Goal: Information Seeking & Learning: Learn about a topic

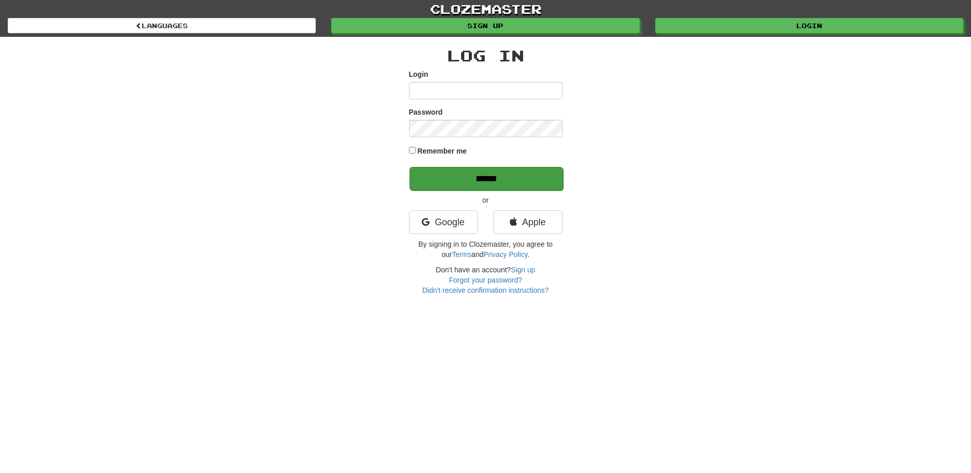
type input "*****"
click at [481, 176] on input "******" at bounding box center [487, 179] width 154 height 24
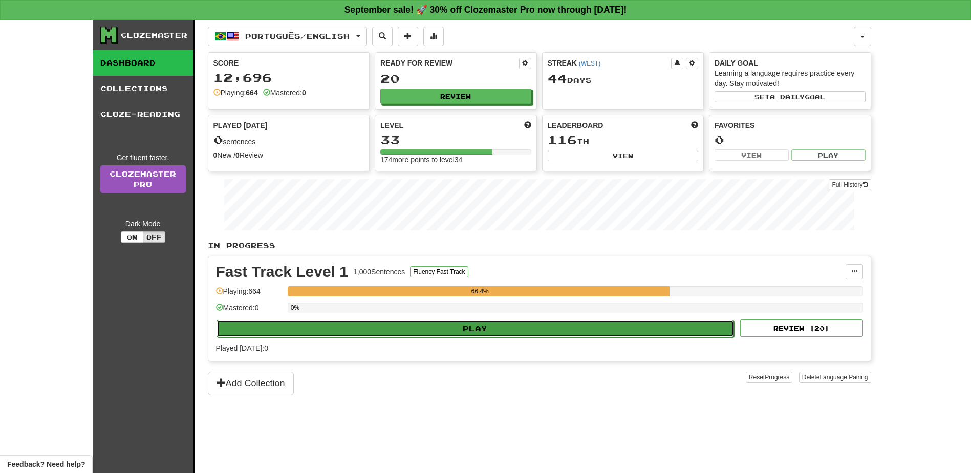
click at [478, 329] on button "Play" at bounding box center [476, 328] width 518 height 17
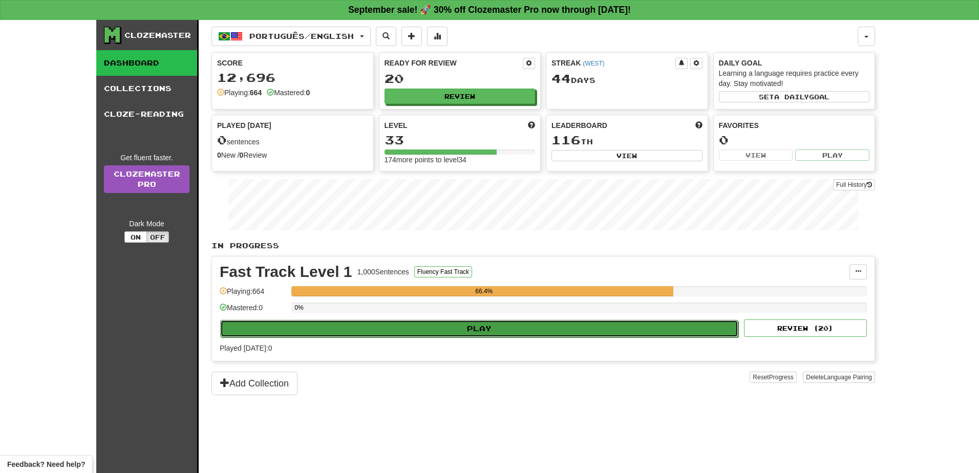
select select "**"
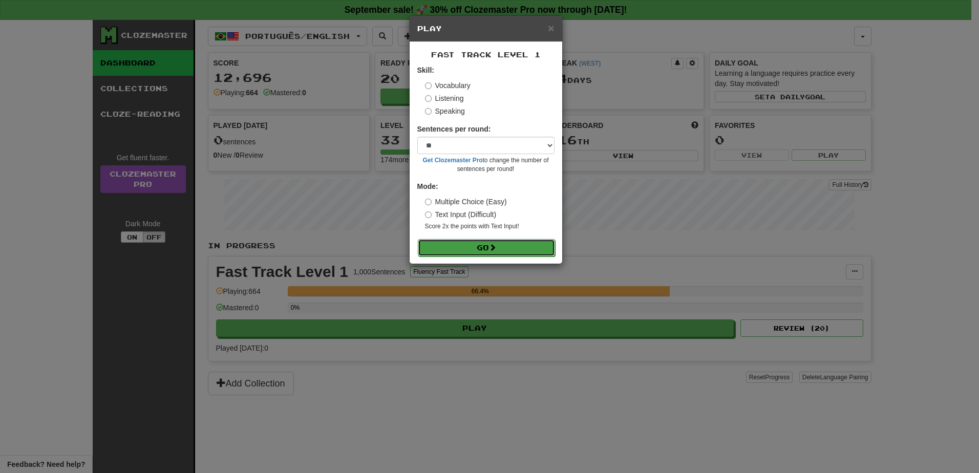
click at [485, 247] on button "Go" at bounding box center [486, 247] width 137 height 17
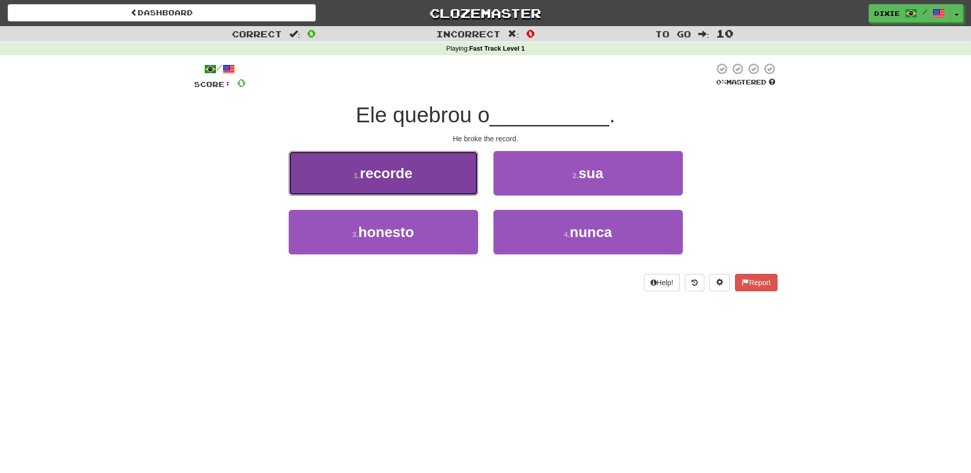
click at [438, 178] on button "1 . recorde" at bounding box center [383, 173] width 189 height 45
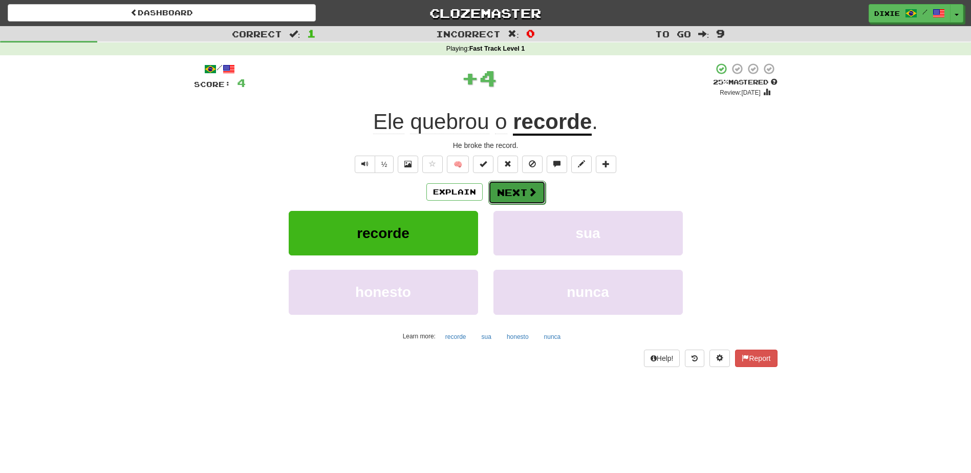
click at [502, 196] on button "Next" at bounding box center [516, 193] width 57 height 24
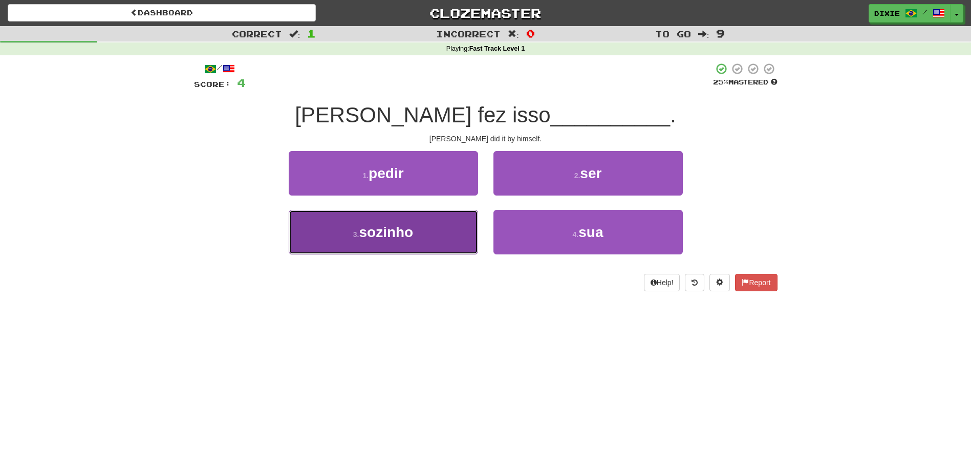
click at [421, 219] on button "3 . sozinho" at bounding box center [383, 232] width 189 height 45
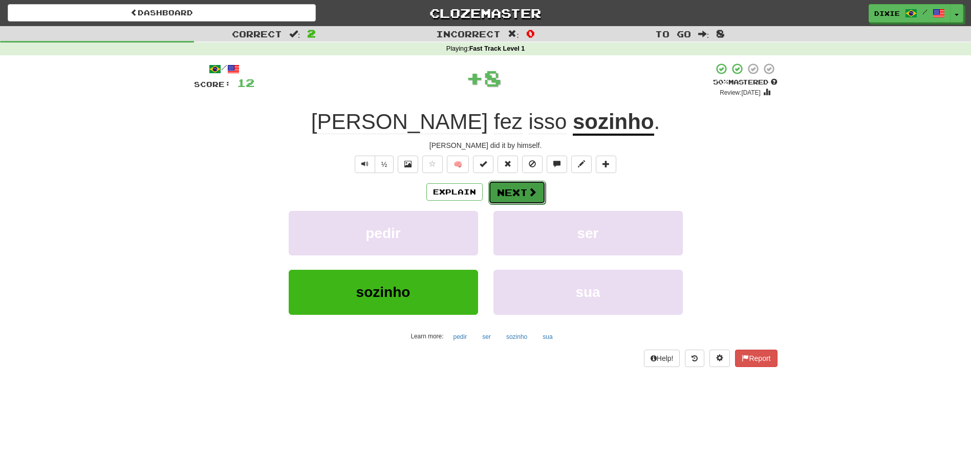
click at [497, 186] on button "Next" at bounding box center [516, 193] width 57 height 24
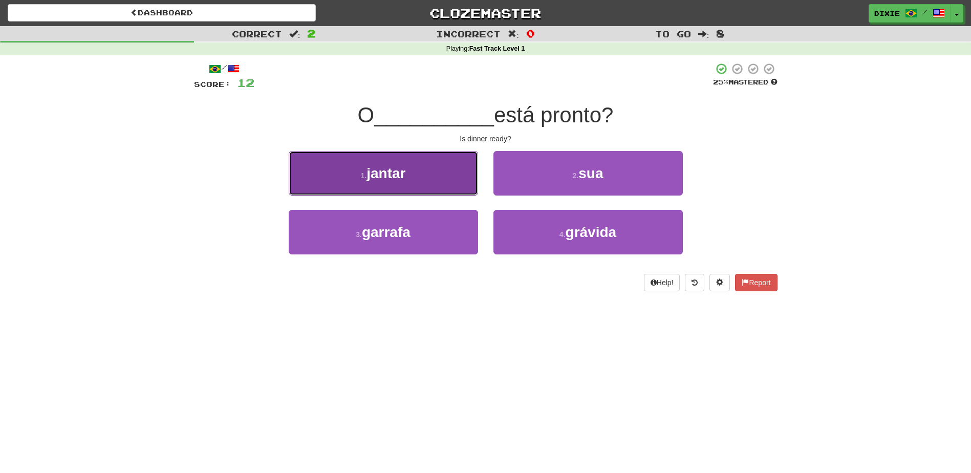
click at [441, 182] on button "1 . jantar" at bounding box center [383, 173] width 189 height 45
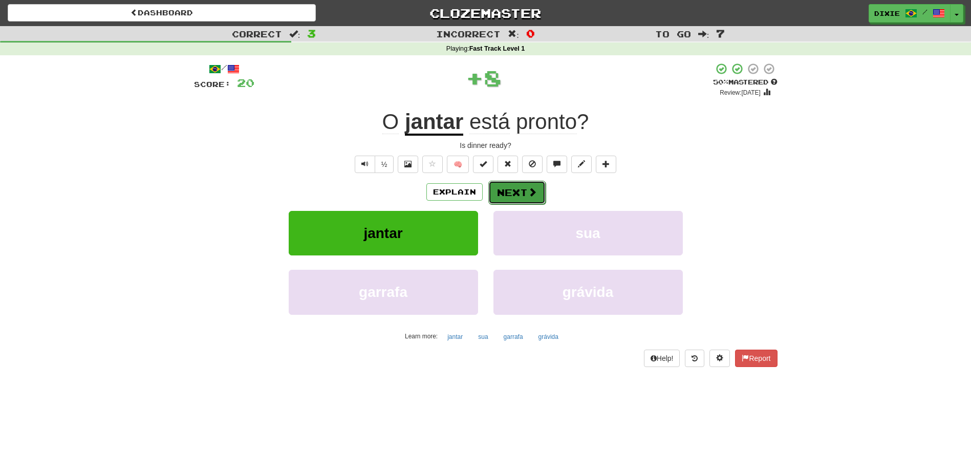
click at [502, 185] on button "Next" at bounding box center [516, 193] width 57 height 24
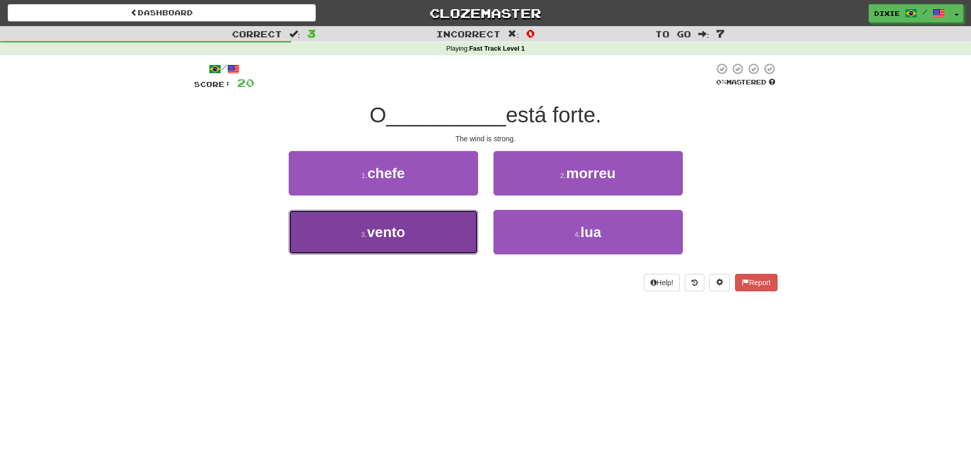
click at [443, 228] on button "3 . vento" at bounding box center [383, 232] width 189 height 45
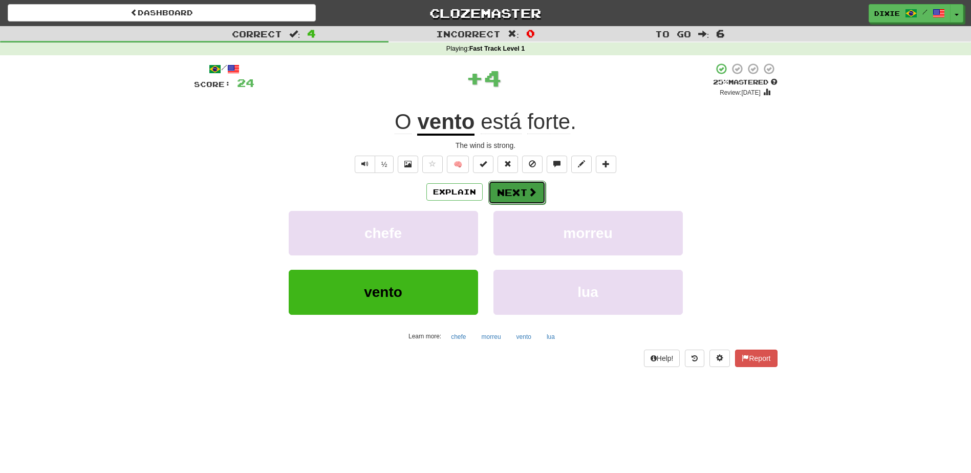
click at [500, 191] on button "Next" at bounding box center [516, 193] width 57 height 24
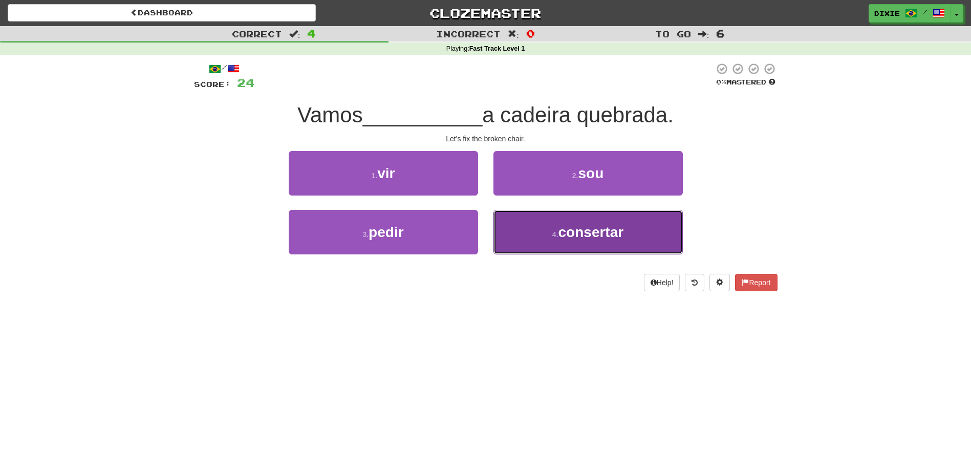
click at [508, 223] on button "4 . consertar" at bounding box center [587, 232] width 189 height 45
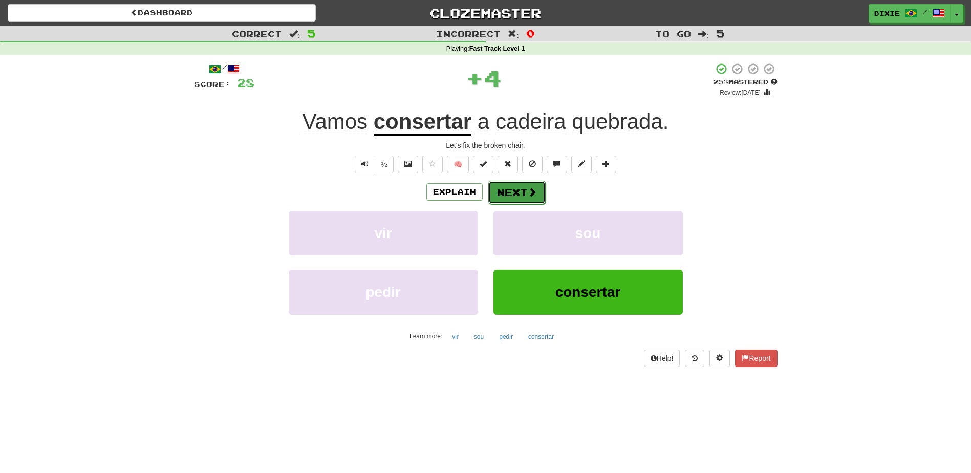
click at [505, 189] on button "Next" at bounding box center [516, 193] width 57 height 24
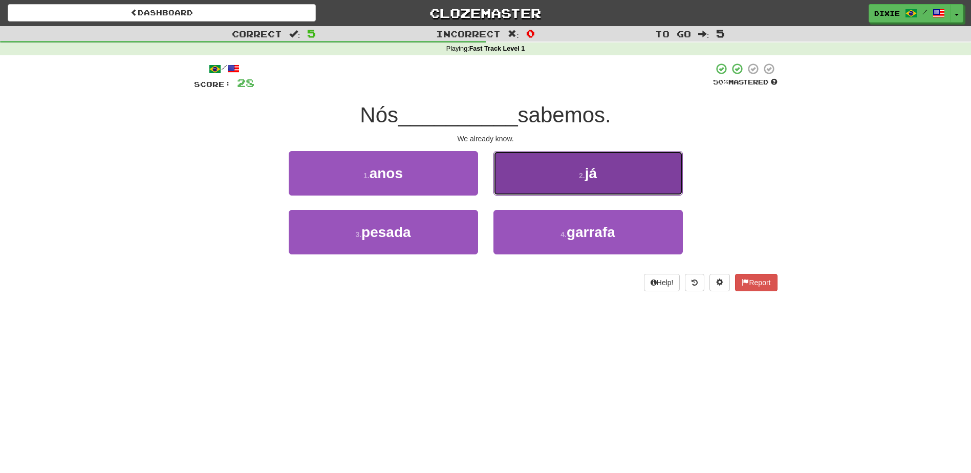
click at [520, 176] on button "2 . já" at bounding box center [587, 173] width 189 height 45
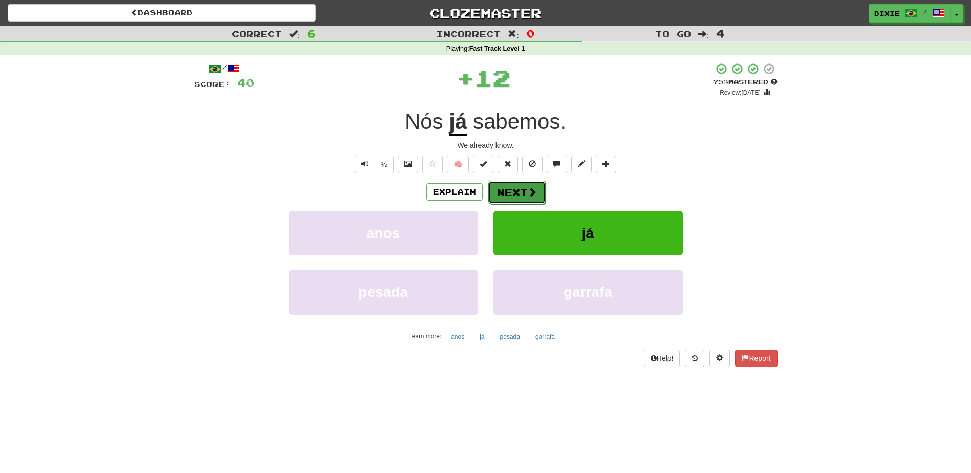
click at [506, 192] on button "Next" at bounding box center [516, 193] width 57 height 24
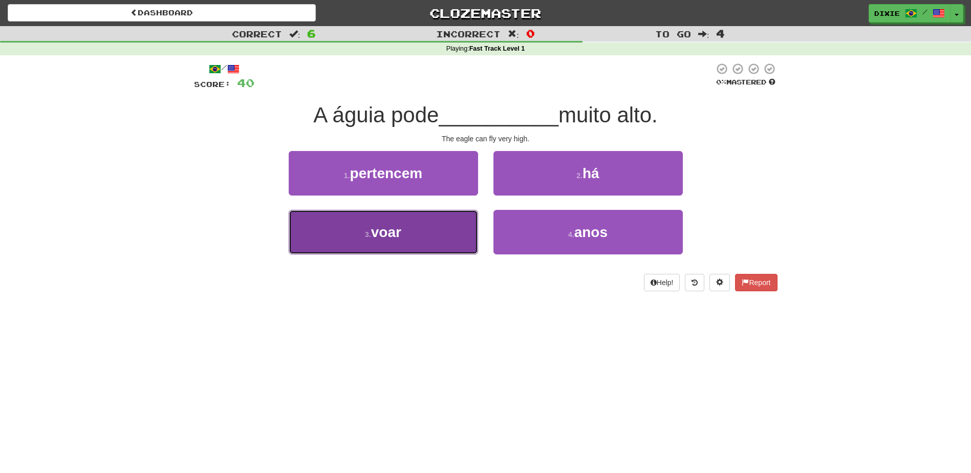
click at [448, 227] on button "3 . voar" at bounding box center [383, 232] width 189 height 45
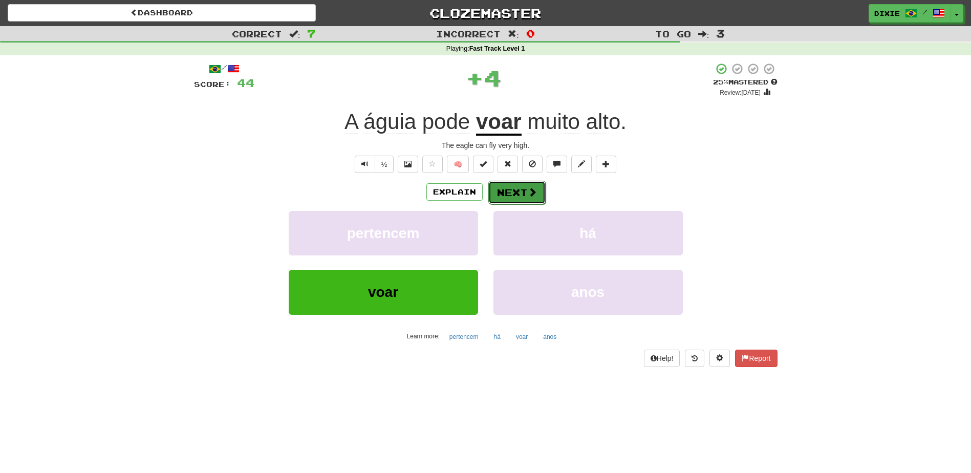
click at [497, 188] on button "Next" at bounding box center [516, 193] width 57 height 24
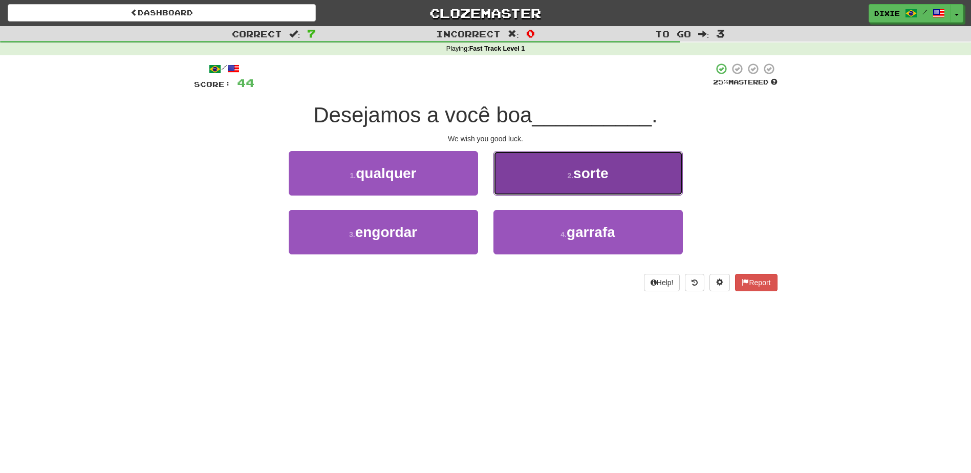
click at [516, 181] on button "2 . sorte" at bounding box center [587, 173] width 189 height 45
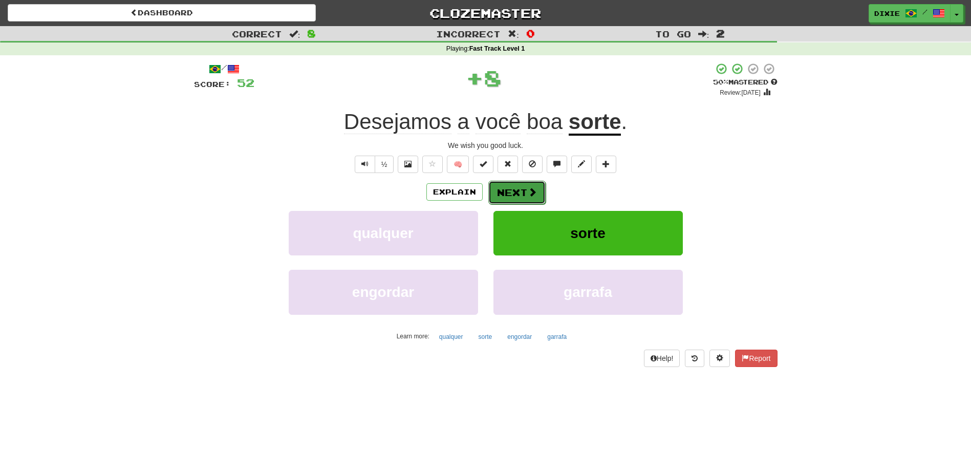
click at [496, 193] on button "Next" at bounding box center [516, 193] width 57 height 24
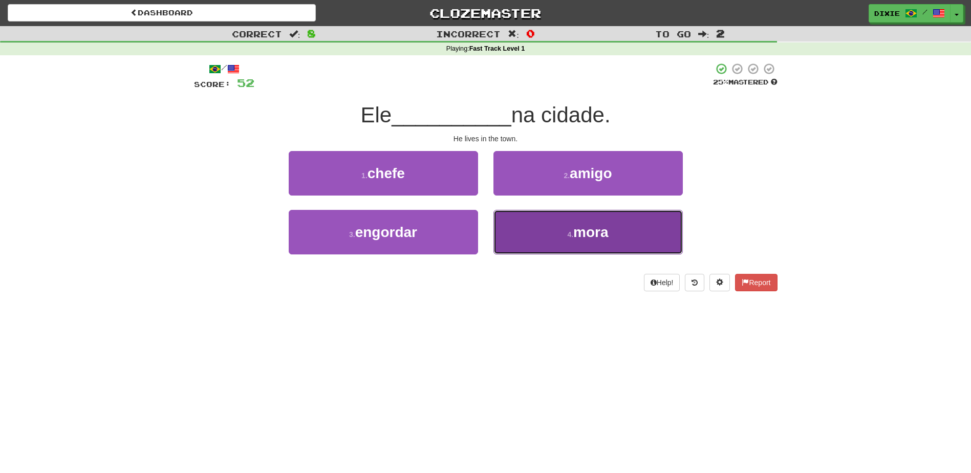
click at [517, 226] on button "4 . mora" at bounding box center [587, 232] width 189 height 45
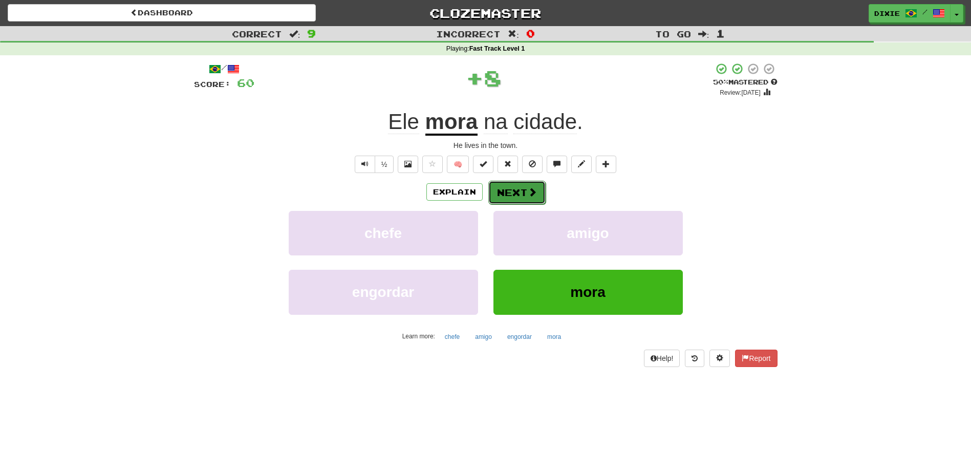
click at [504, 188] on button "Next" at bounding box center [516, 193] width 57 height 24
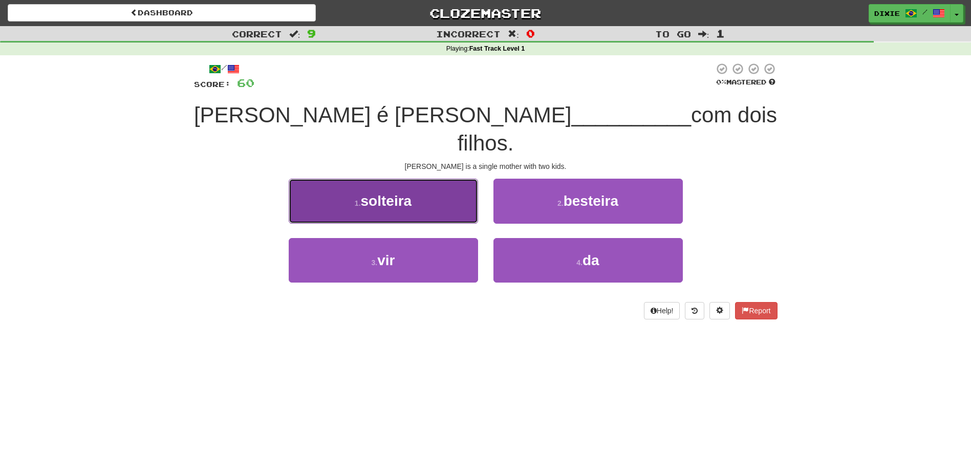
click at [456, 185] on button "1 . solteira" at bounding box center [383, 201] width 189 height 45
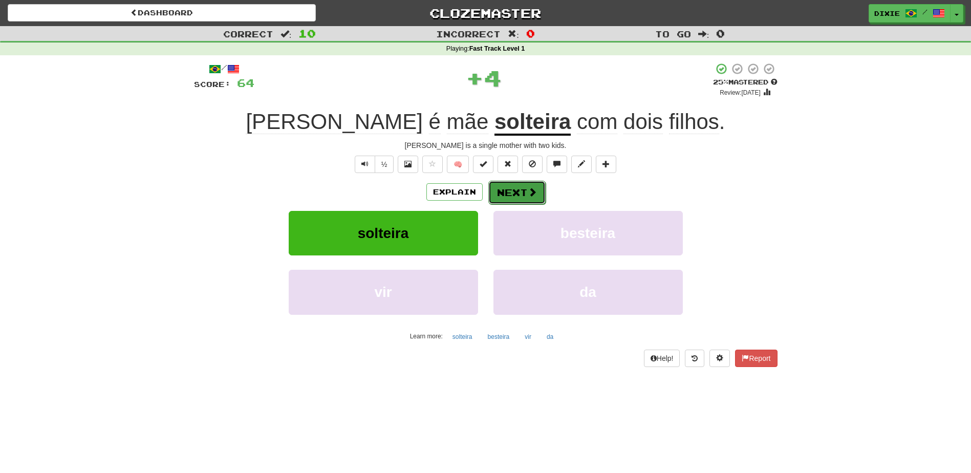
click at [499, 191] on button "Next" at bounding box center [516, 193] width 57 height 24
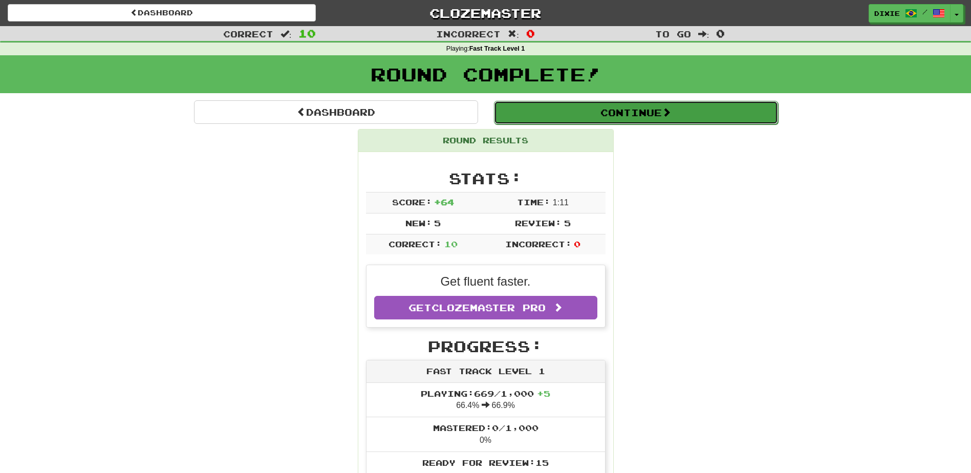
click at [639, 118] on button "Continue" at bounding box center [636, 113] width 284 height 24
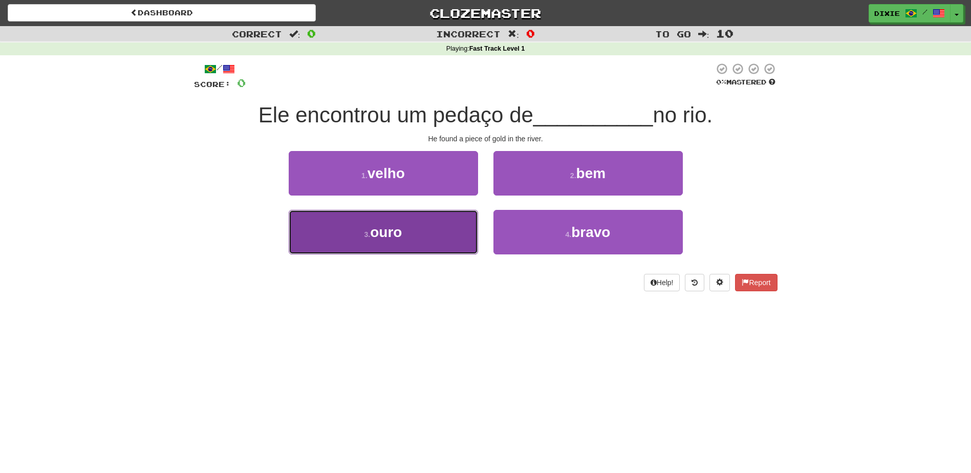
click at [445, 230] on button "3 . ouro" at bounding box center [383, 232] width 189 height 45
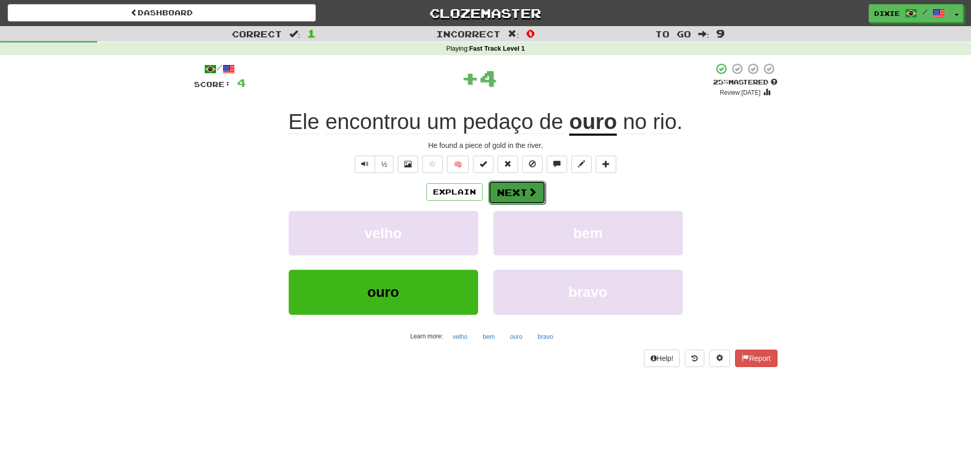
click at [492, 192] on button "Next" at bounding box center [516, 193] width 57 height 24
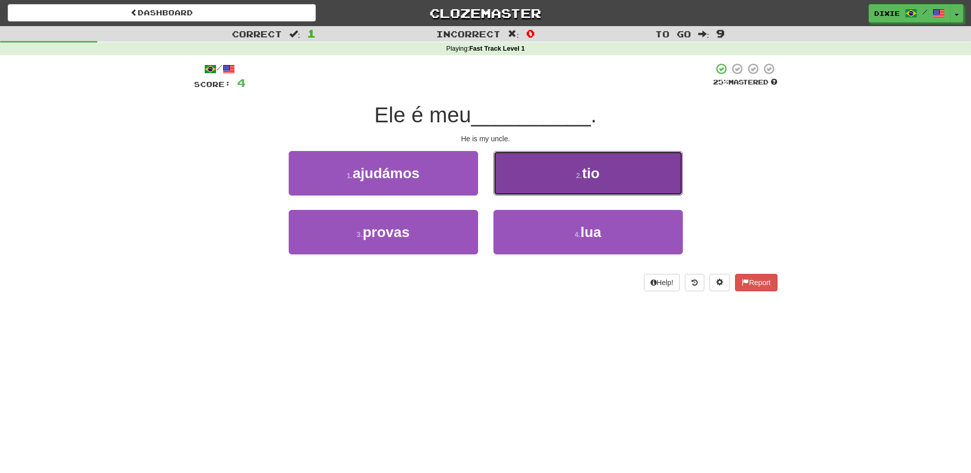
click at [514, 172] on button "2 . tio" at bounding box center [587, 173] width 189 height 45
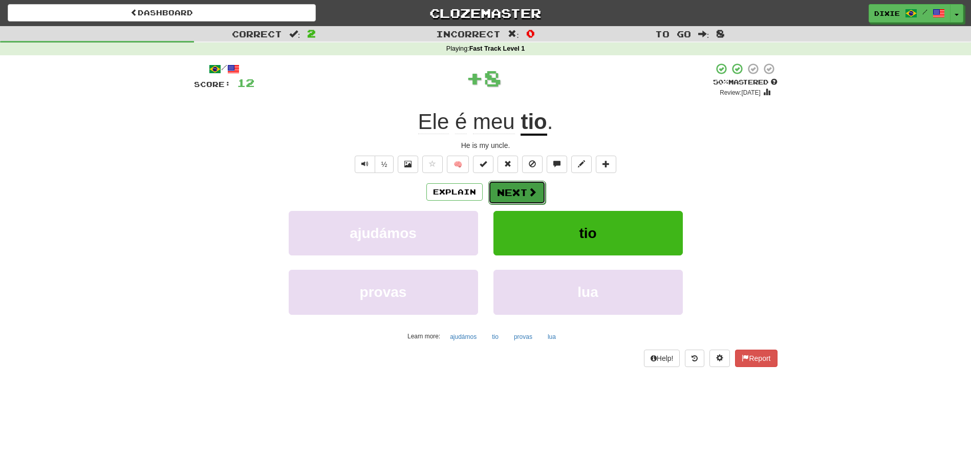
click at [499, 192] on button "Next" at bounding box center [516, 193] width 57 height 24
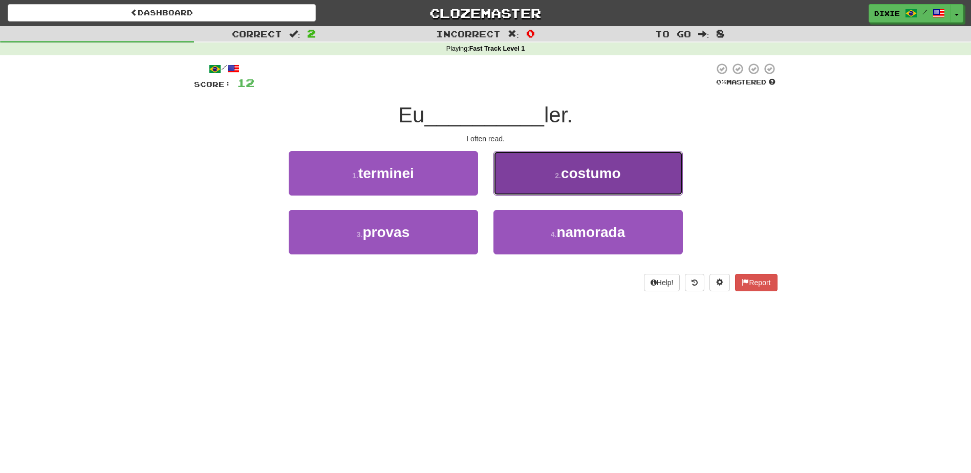
click at [518, 179] on button "2 . costumo" at bounding box center [587, 173] width 189 height 45
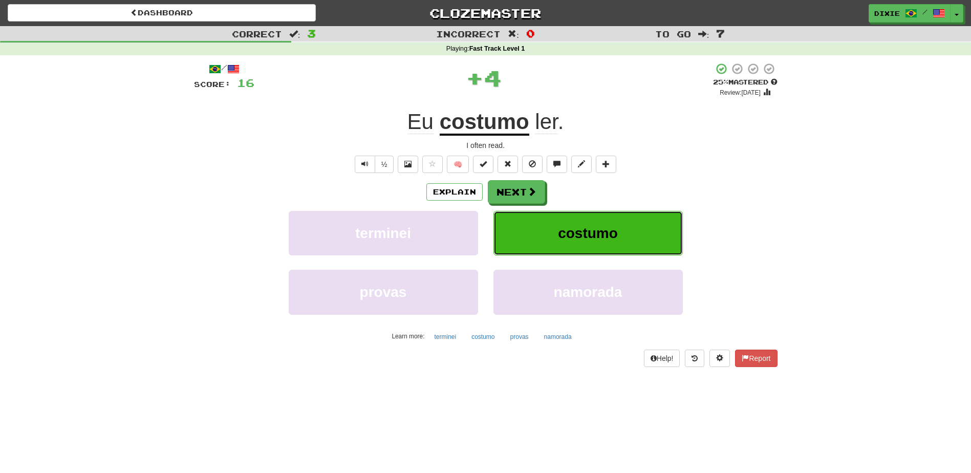
click at [514, 221] on button "costumo" at bounding box center [587, 233] width 189 height 45
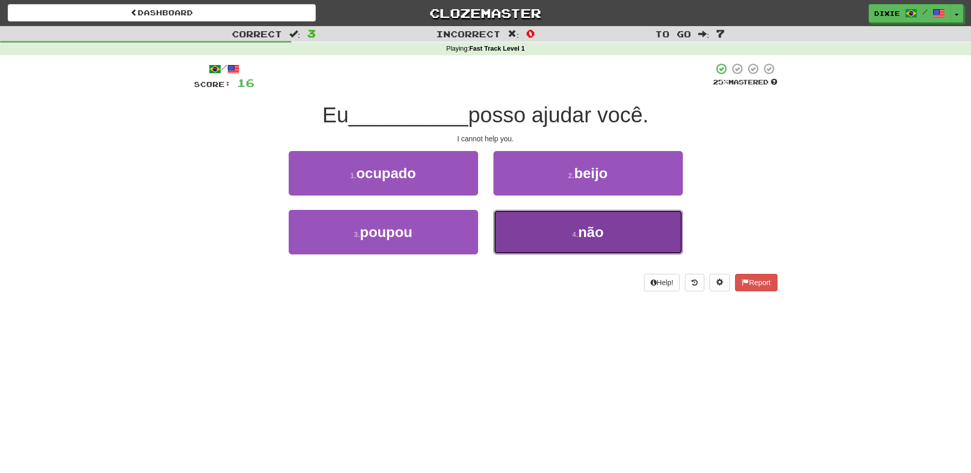
click at [527, 219] on button "4 . não" at bounding box center [587, 232] width 189 height 45
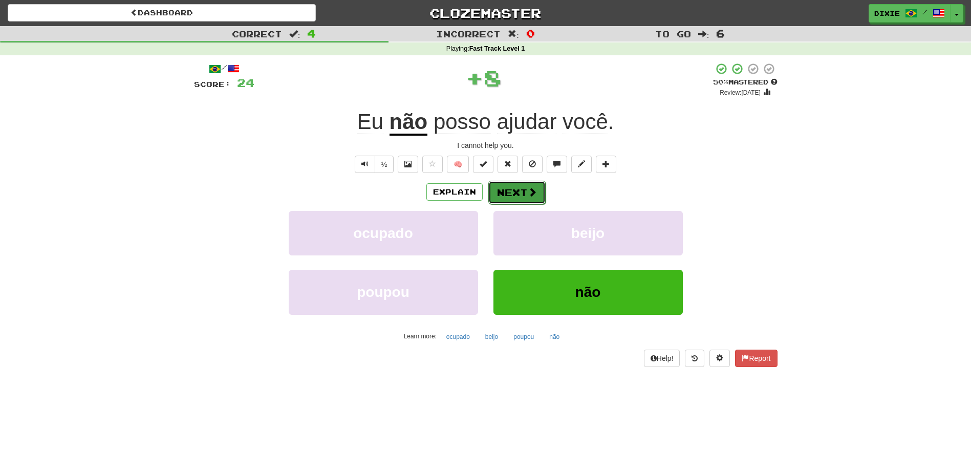
click at [512, 193] on button "Next" at bounding box center [516, 193] width 57 height 24
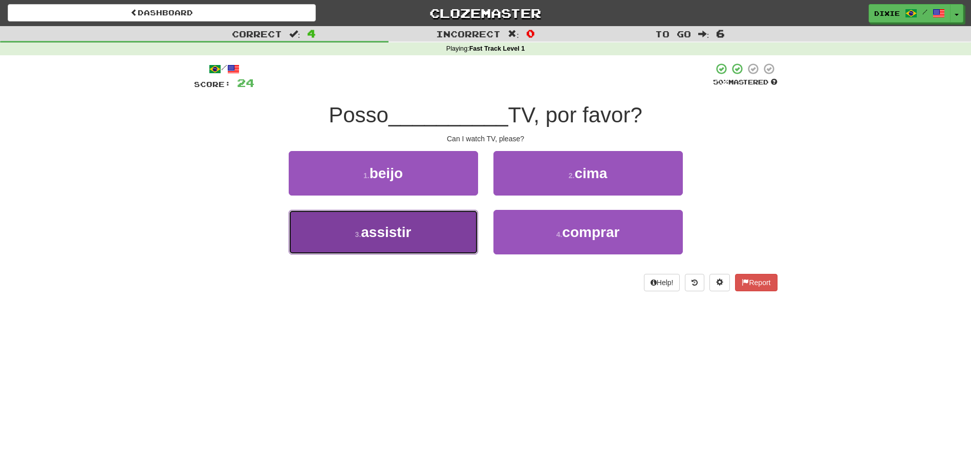
click at [452, 240] on button "3 . assistir" at bounding box center [383, 232] width 189 height 45
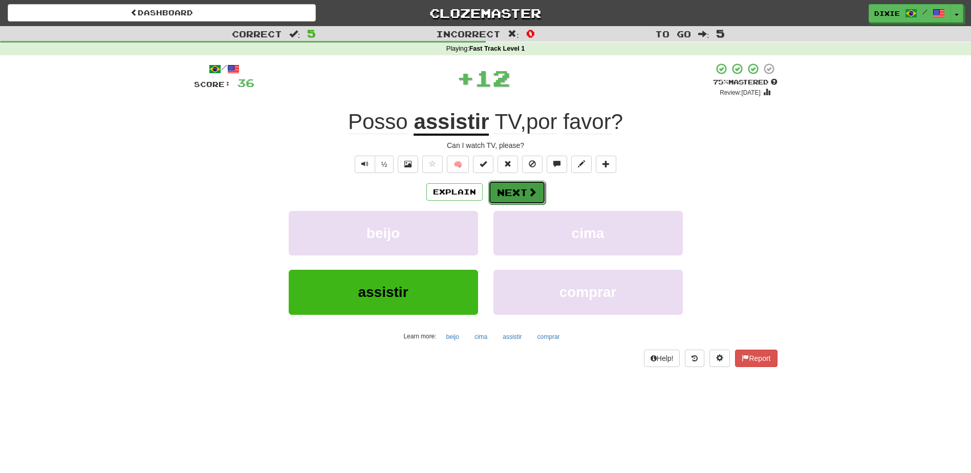
click at [500, 195] on button "Next" at bounding box center [516, 193] width 57 height 24
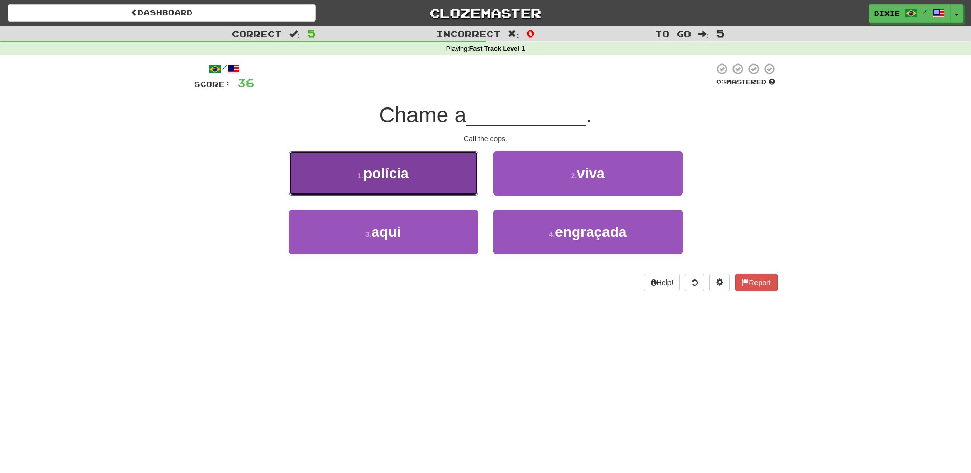
click at [410, 183] on button "1 . polícia" at bounding box center [383, 173] width 189 height 45
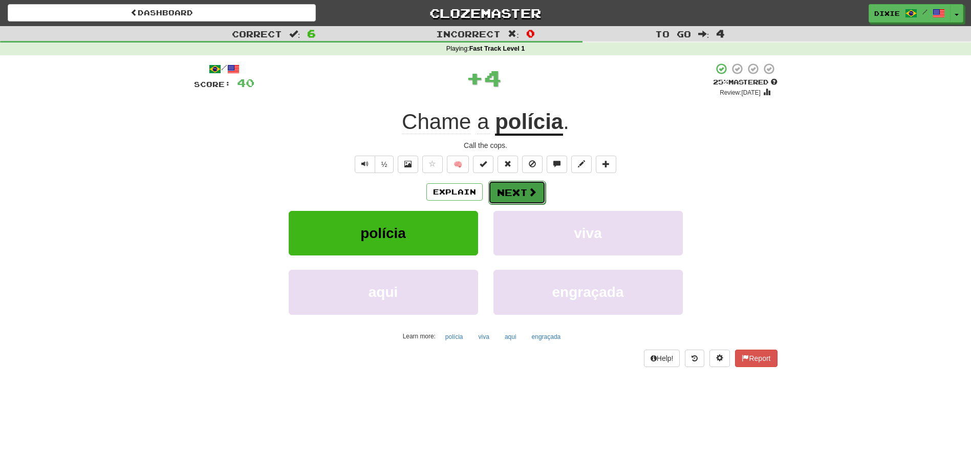
click at [496, 187] on button "Next" at bounding box center [516, 193] width 57 height 24
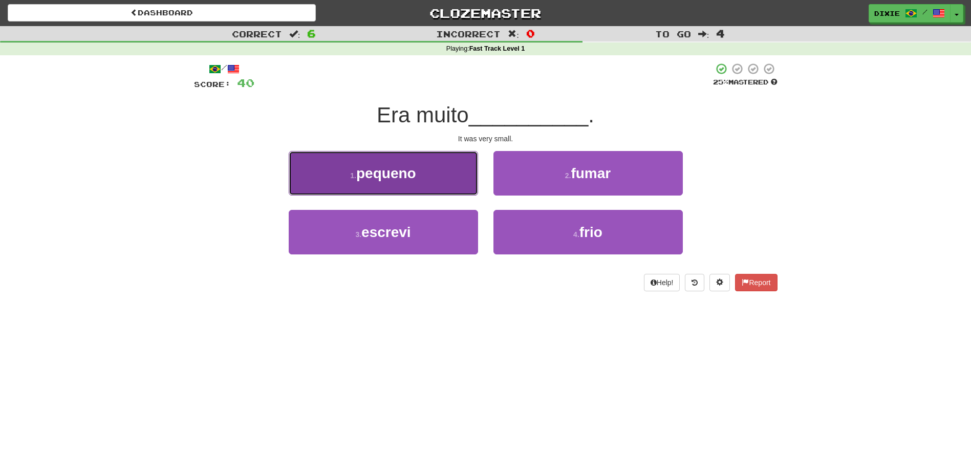
click at [425, 165] on button "1 . pequeno" at bounding box center [383, 173] width 189 height 45
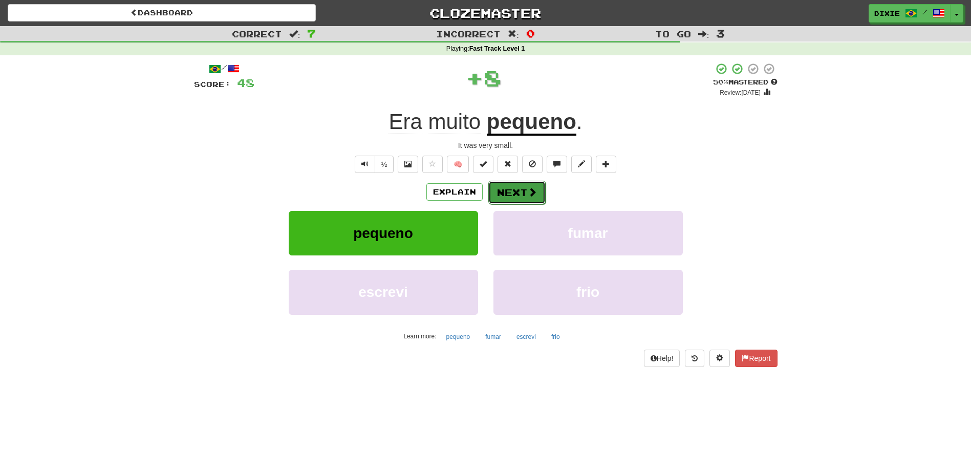
click at [507, 195] on button "Next" at bounding box center [516, 193] width 57 height 24
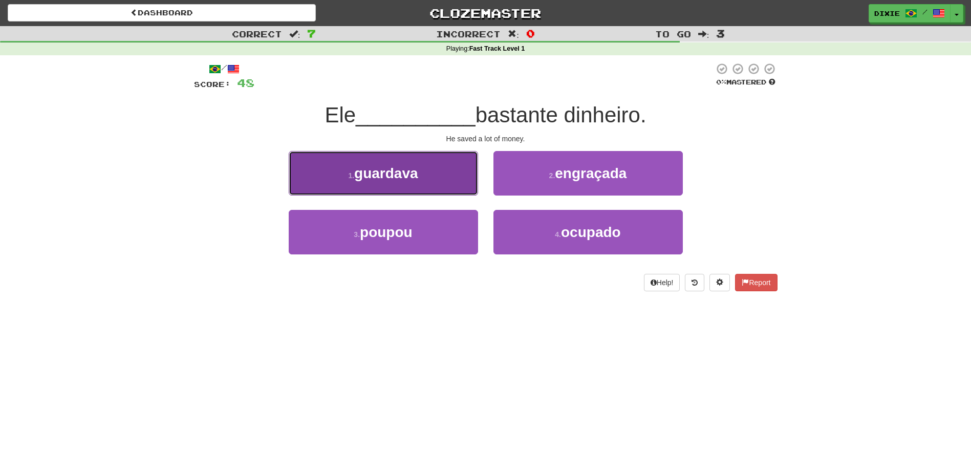
click at [471, 186] on button "1 . guardava" at bounding box center [383, 173] width 189 height 45
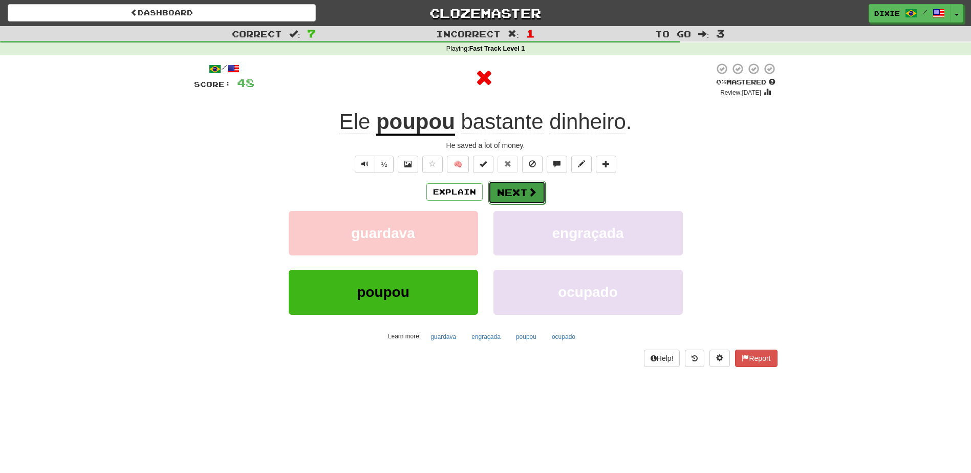
click at [501, 187] on button "Next" at bounding box center [516, 193] width 57 height 24
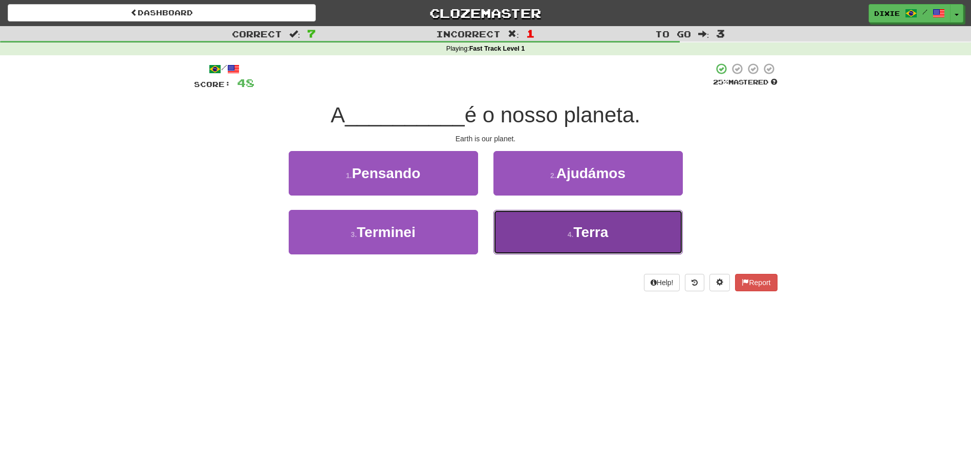
click at [532, 224] on button "4 . Terra" at bounding box center [587, 232] width 189 height 45
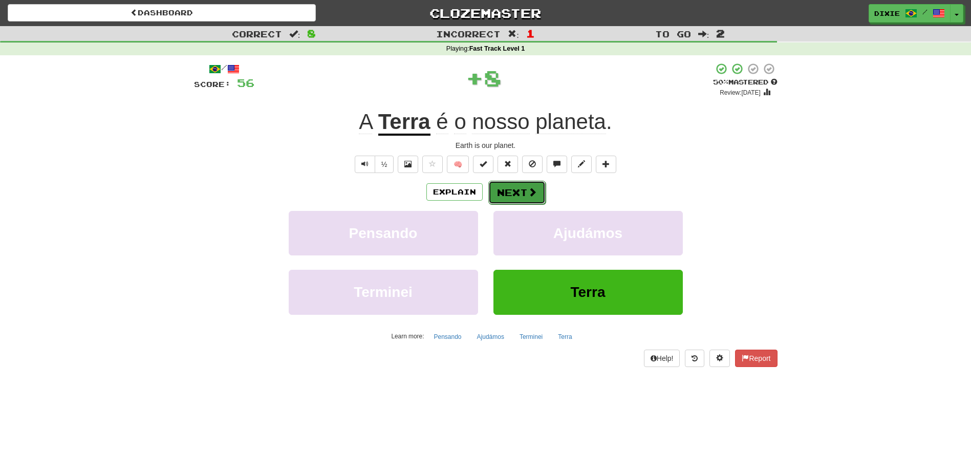
click at [507, 187] on button "Next" at bounding box center [516, 193] width 57 height 24
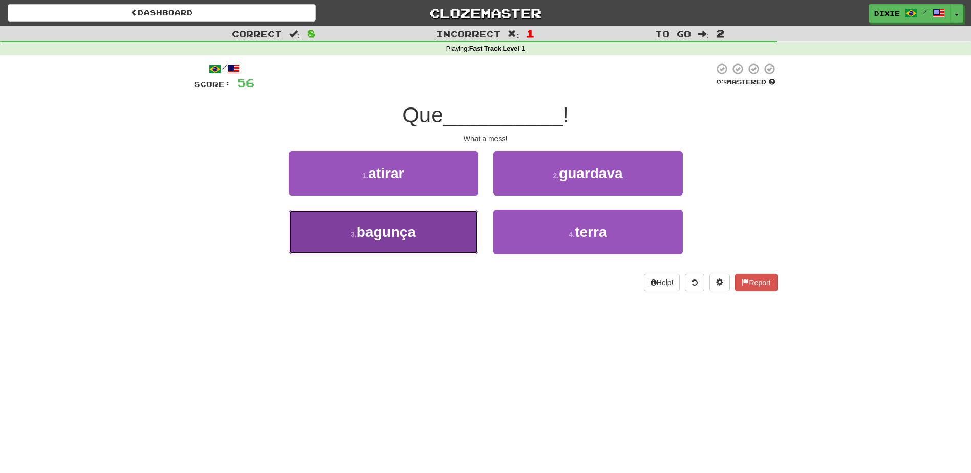
click at [446, 235] on button "3 . bagunça" at bounding box center [383, 232] width 189 height 45
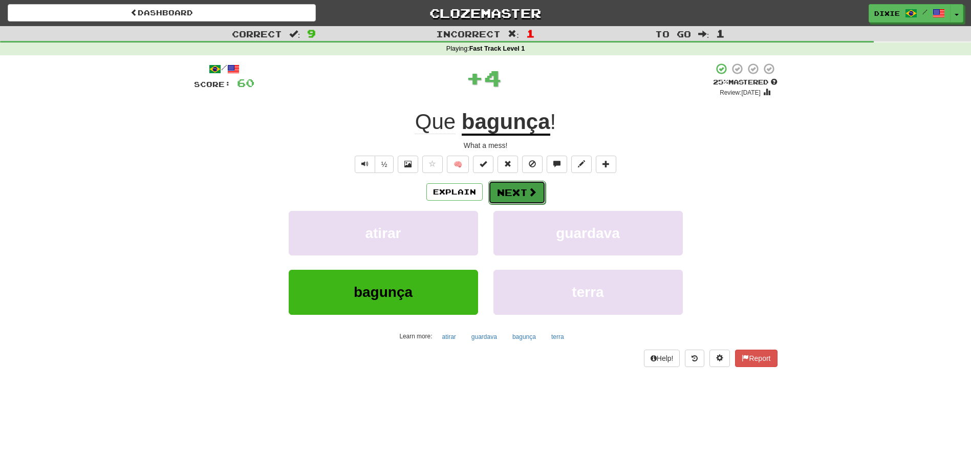
click at [494, 196] on button "Next" at bounding box center [516, 193] width 57 height 24
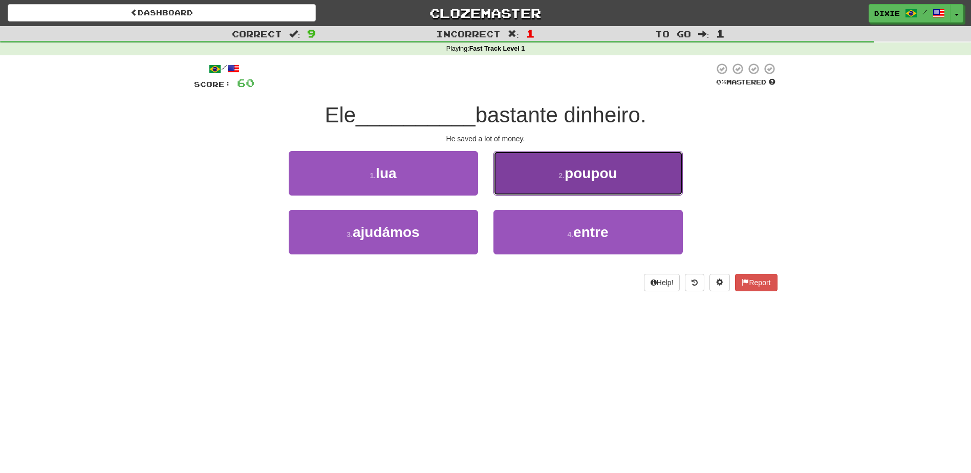
click at [537, 187] on button "2 . poupou" at bounding box center [587, 173] width 189 height 45
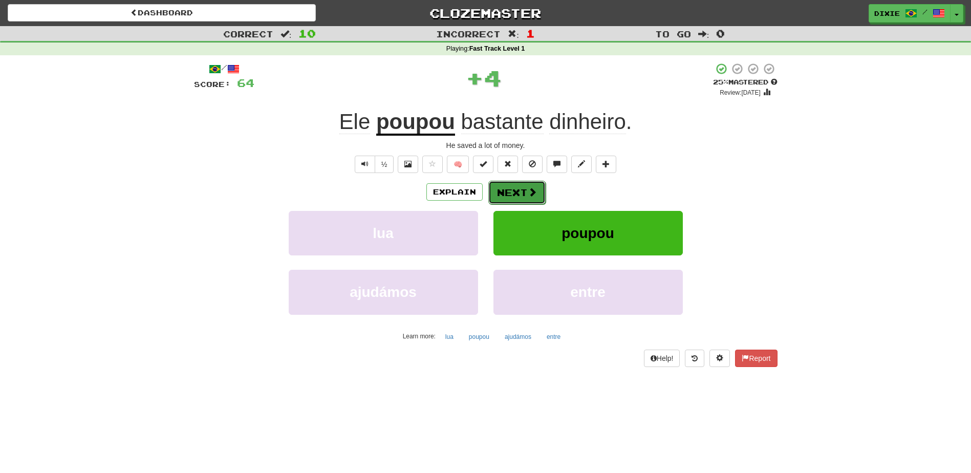
click at [512, 196] on button "Next" at bounding box center [516, 193] width 57 height 24
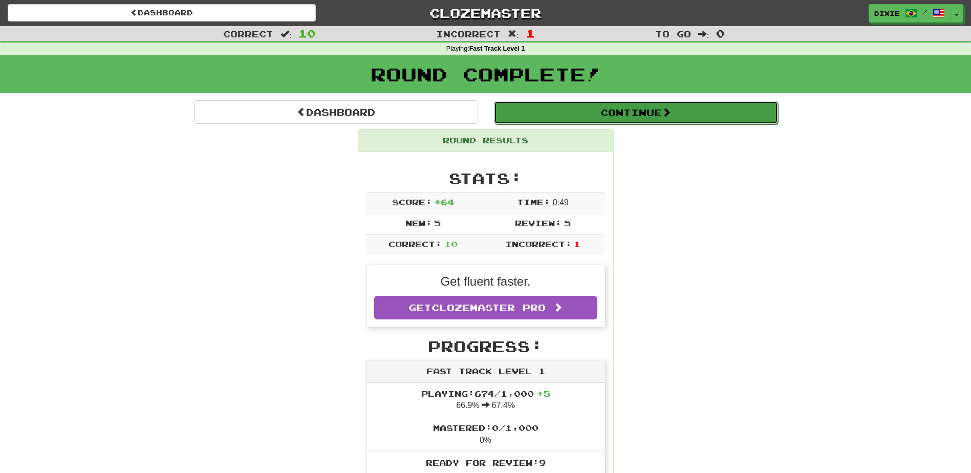
click at [633, 114] on button "Continue" at bounding box center [636, 113] width 284 height 24
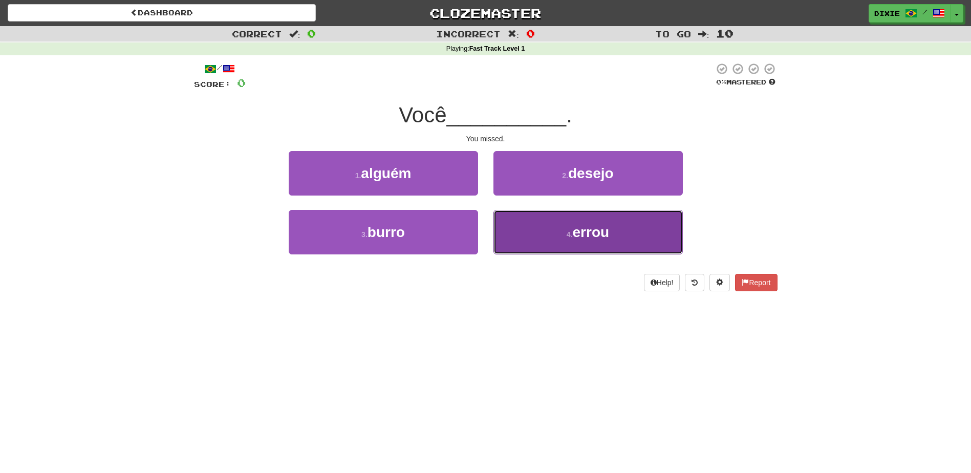
click at [523, 222] on button "4 . errou" at bounding box center [587, 232] width 189 height 45
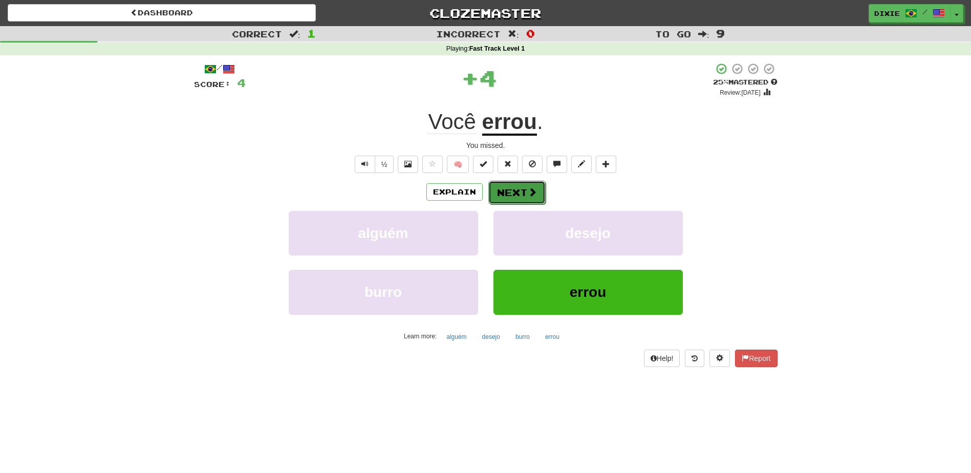
click at [512, 198] on button "Next" at bounding box center [516, 193] width 57 height 24
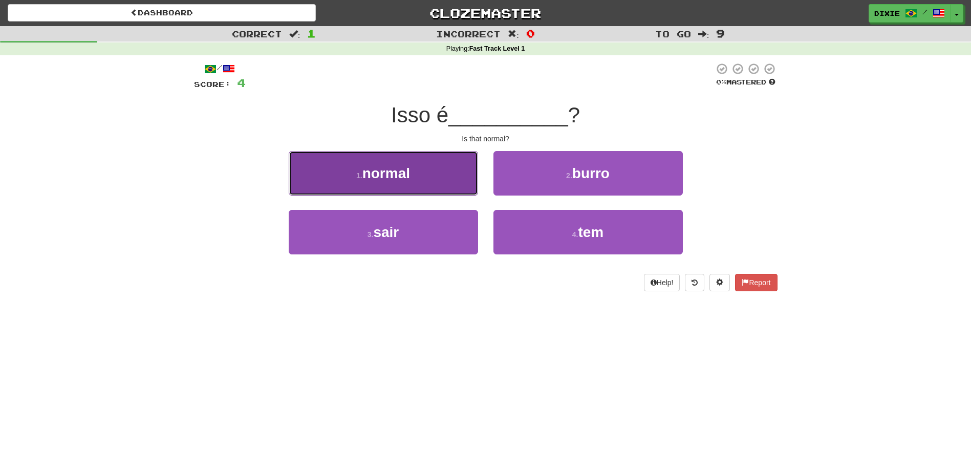
click at [440, 187] on button "1 . normal" at bounding box center [383, 173] width 189 height 45
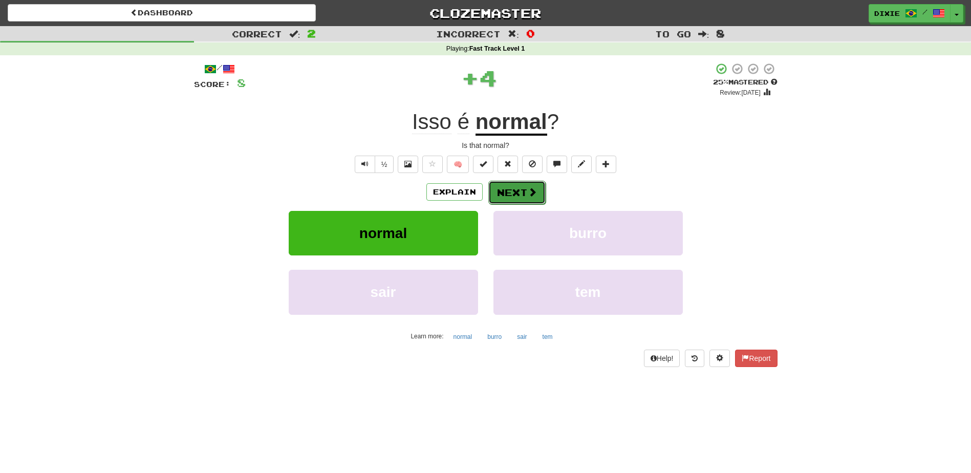
click at [497, 186] on button "Next" at bounding box center [516, 193] width 57 height 24
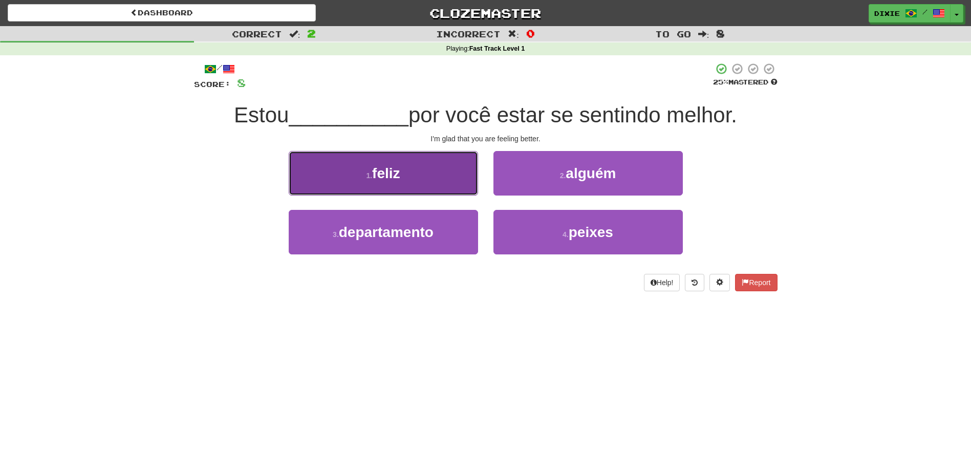
click at [451, 180] on button "1 . feliz" at bounding box center [383, 173] width 189 height 45
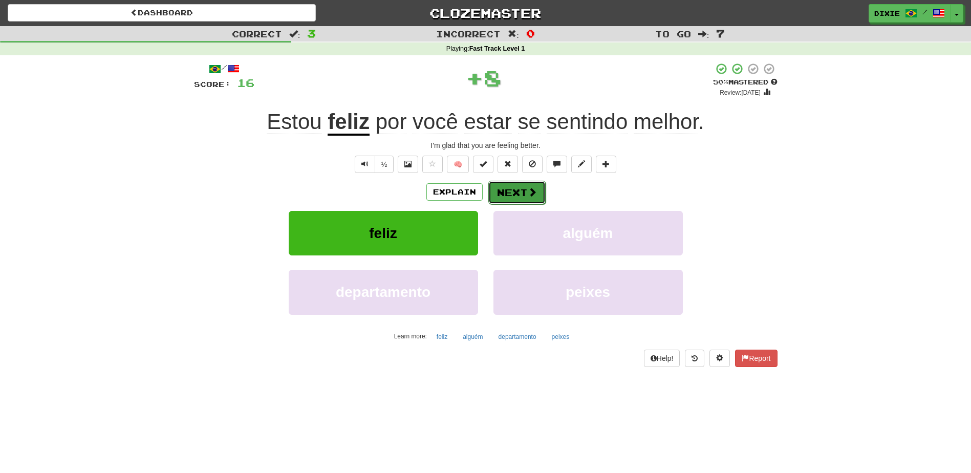
click at [500, 181] on button "Next" at bounding box center [516, 193] width 57 height 24
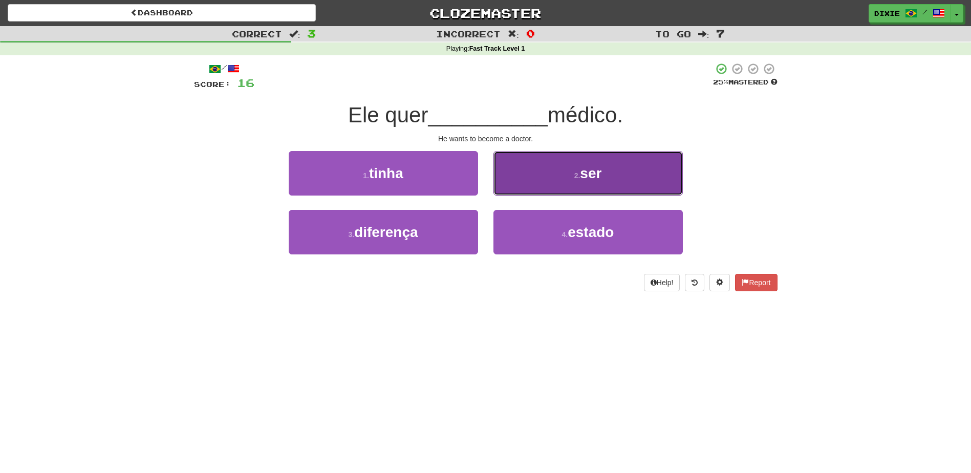
click at [508, 181] on button "2 . ser" at bounding box center [587, 173] width 189 height 45
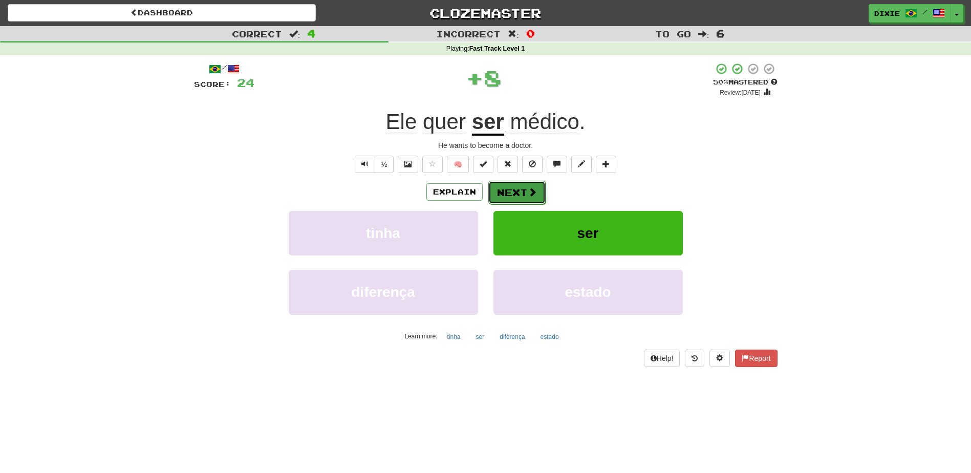
click at [500, 192] on button "Next" at bounding box center [516, 193] width 57 height 24
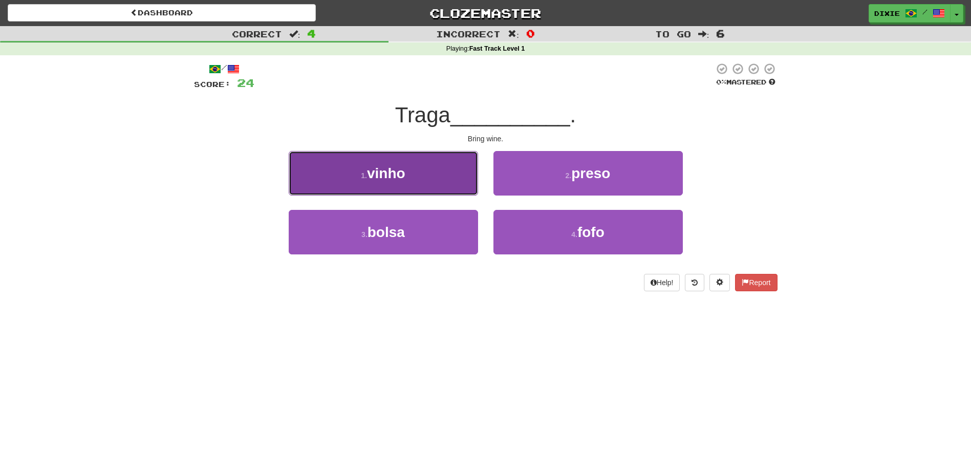
click at [455, 175] on button "1 . vinho" at bounding box center [383, 173] width 189 height 45
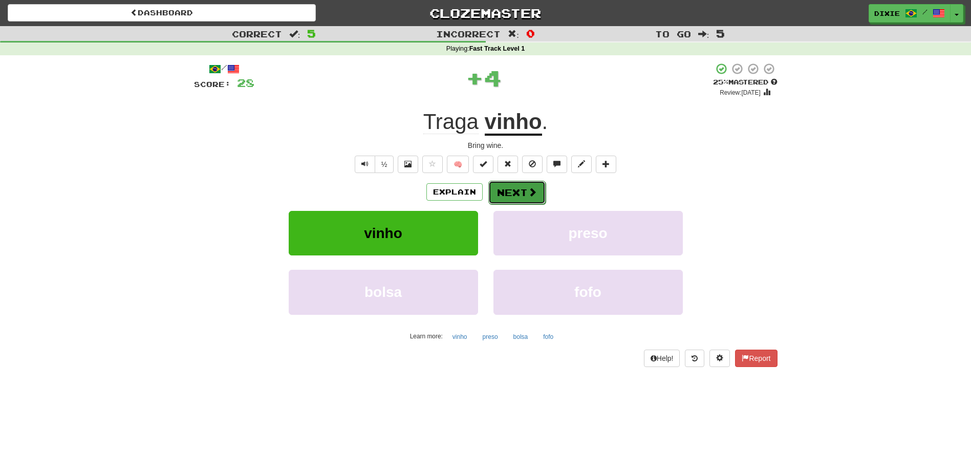
click at [500, 189] on button "Next" at bounding box center [516, 193] width 57 height 24
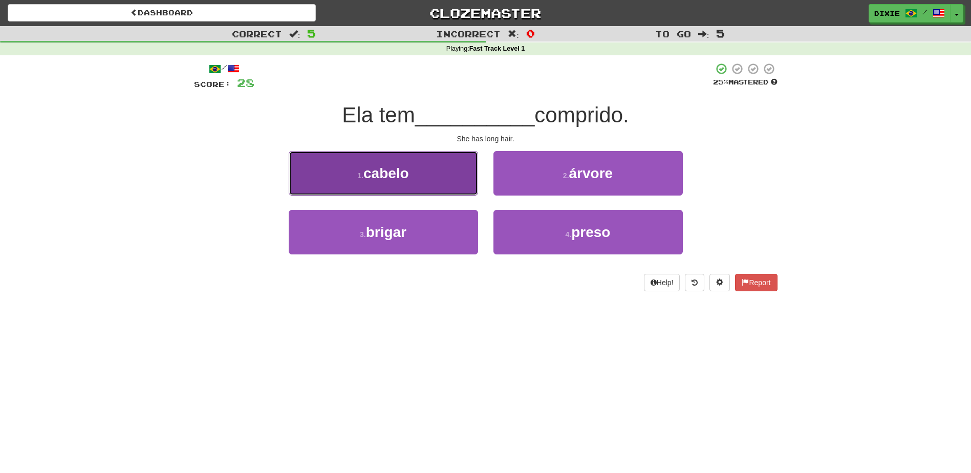
click at [448, 172] on button "1 . cabelo" at bounding box center [383, 173] width 189 height 45
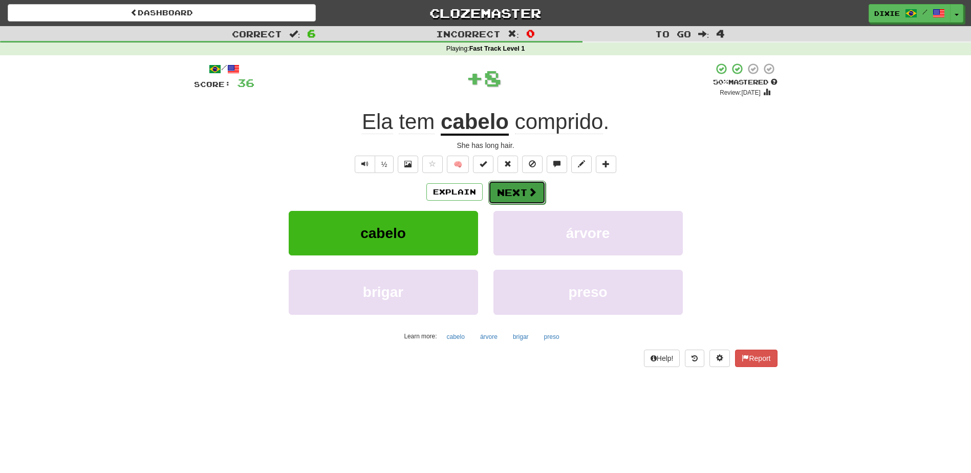
click at [506, 192] on button "Next" at bounding box center [516, 193] width 57 height 24
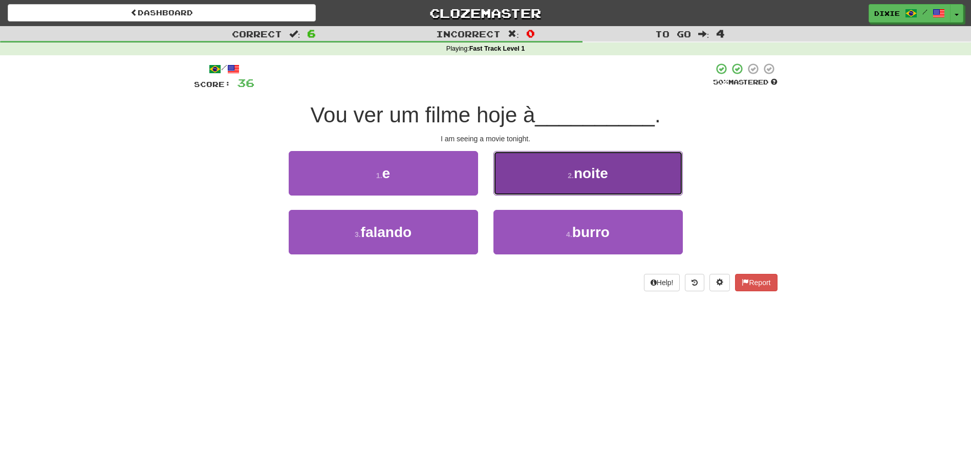
click at [531, 175] on button "2 . noite" at bounding box center [587, 173] width 189 height 45
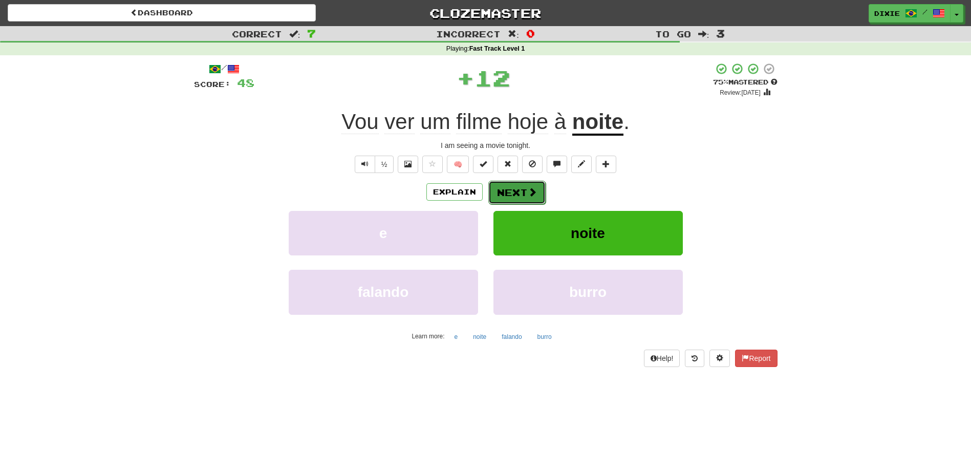
click at [505, 190] on button "Next" at bounding box center [516, 193] width 57 height 24
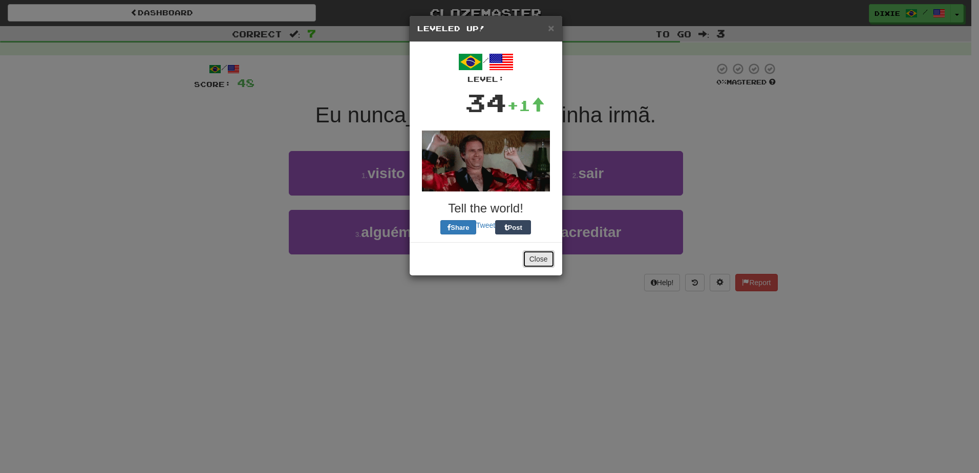
click at [537, 252] on button "Close" at bounding box center [539, 258] width 32 height 17
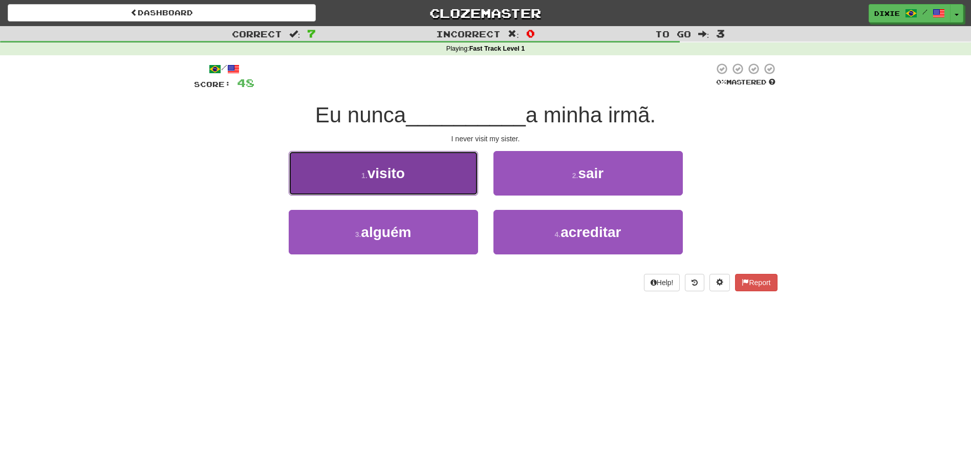
click at [458, 187] on button "1 . visito" at bounding box center [383, 173] width 189 height 45
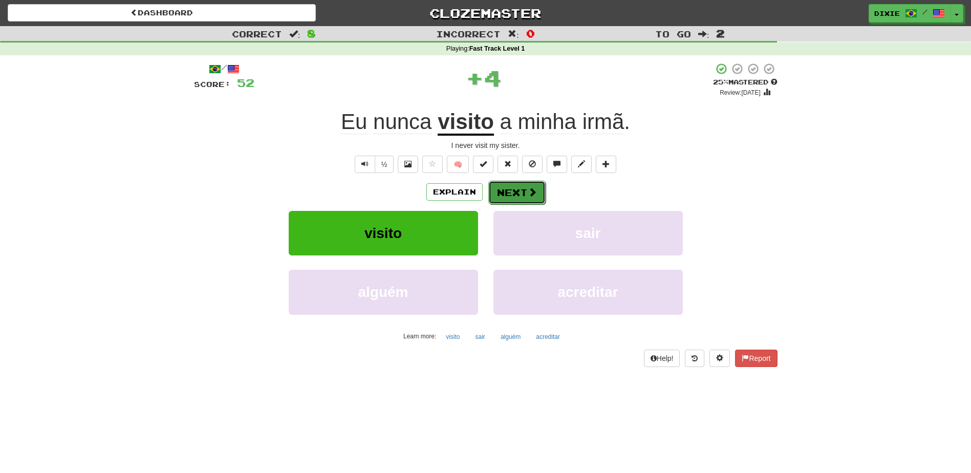
click at [492, 195] on button "Next" at bounding box center [516, 193] width 57 height 24
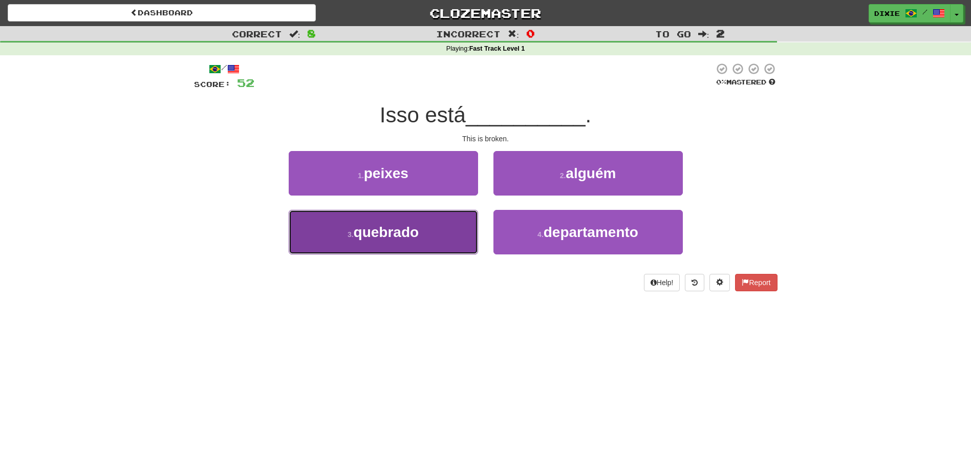
click at [430, 232] on button "3 . quebrado" at bounding box center [383, 232] width 189 height 45
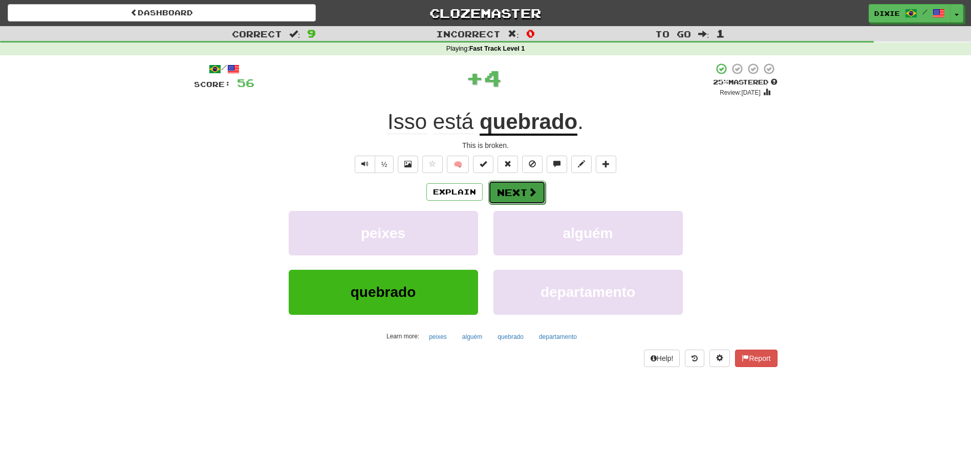
click at [498, 192] on button "Next" at bounding box center [516, 193] width 57 height 24
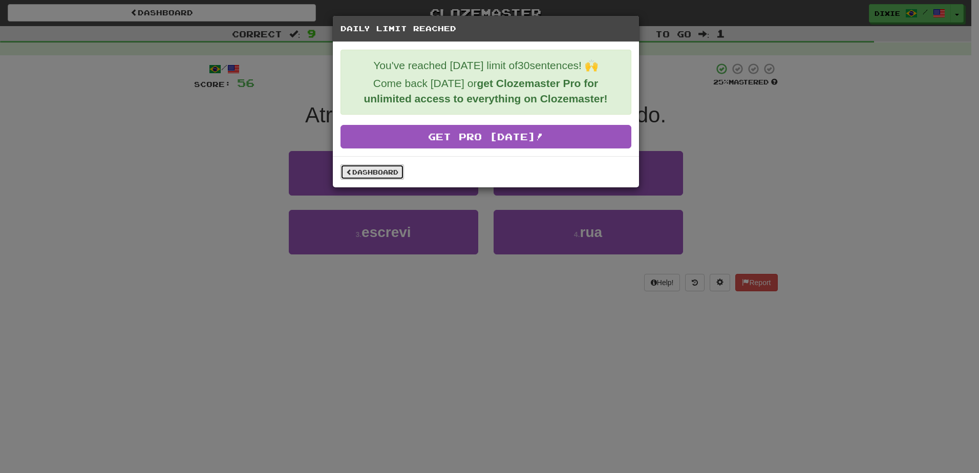
click at [377, 171] on link "Dashboard" at bounding box center [371, 171] width 63 height 15
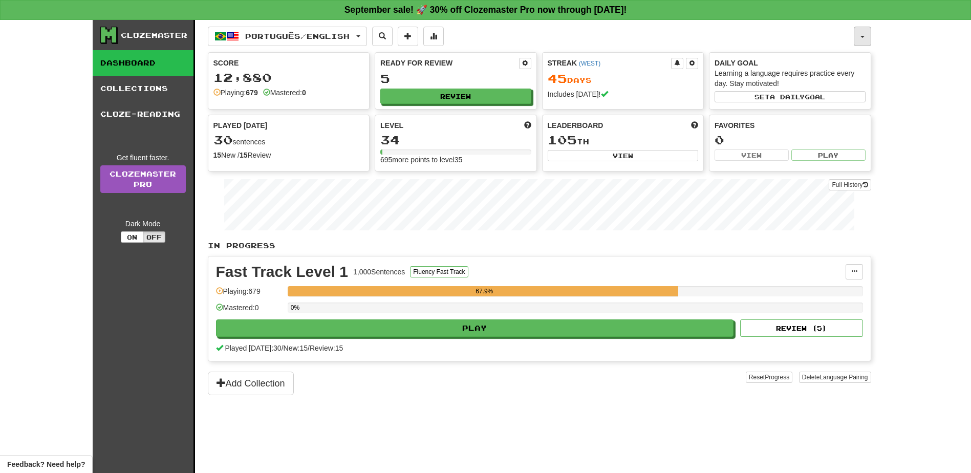
click at [861, 36] on span "button" at bounding box center [862, 37] width 4 height 2
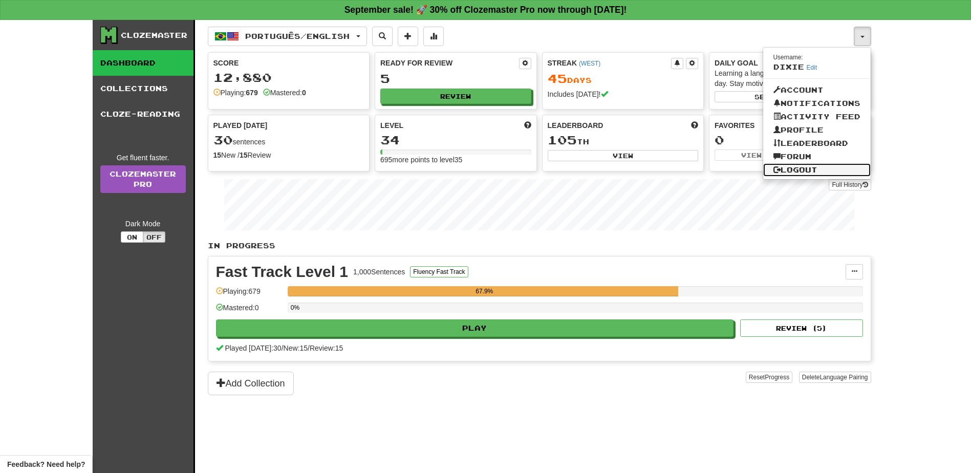
click at [789, 167] on link "Logout" at bounding box center [816, 169] width 107 height 13
